Goal: Use online tool/utility: Use online tool/utility

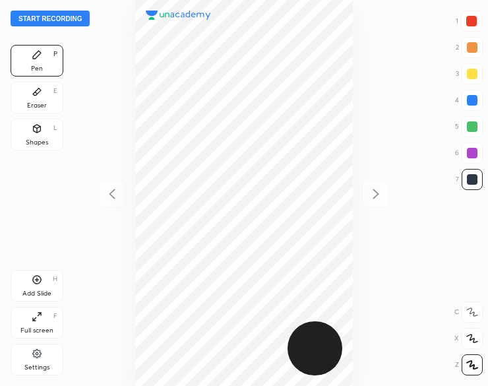
scroll to position [386, 277]
click at [40, 19] on button "Start recording" at bounding box center [50, 19] width 79 height 16
click at [38, 133] on icon at bounding box center [37, 128] width 11 height 11
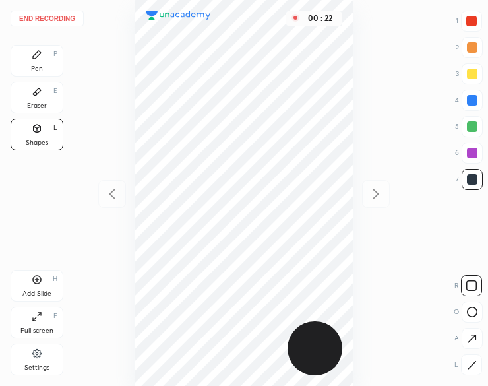
click at [40, 60] on div "Pen P" at bounding box center [37, 61] width 53 height 32
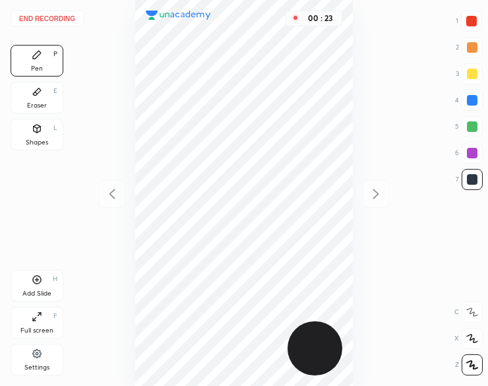
click at [481, 158] on div at bounding box center [472, 153] width 21 height 21
click at [473, 155] on div at bounding box center [472, 153] width 11 height 11
click at [33, 282] on icon at bounding box center [37, 280] width 9 height 9
click at [61, 16] on button "End recording" at bounding box center [47, 19] width 73 height 16
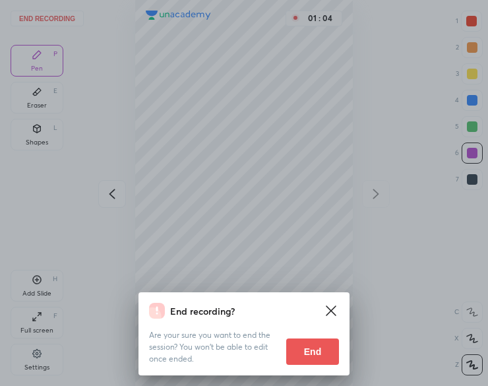
click at [321, 357] on button "End" at bounding box center [312, 351] width 53 height 26
